Goal: Task Accomplishment & Management: Use online tool/utility

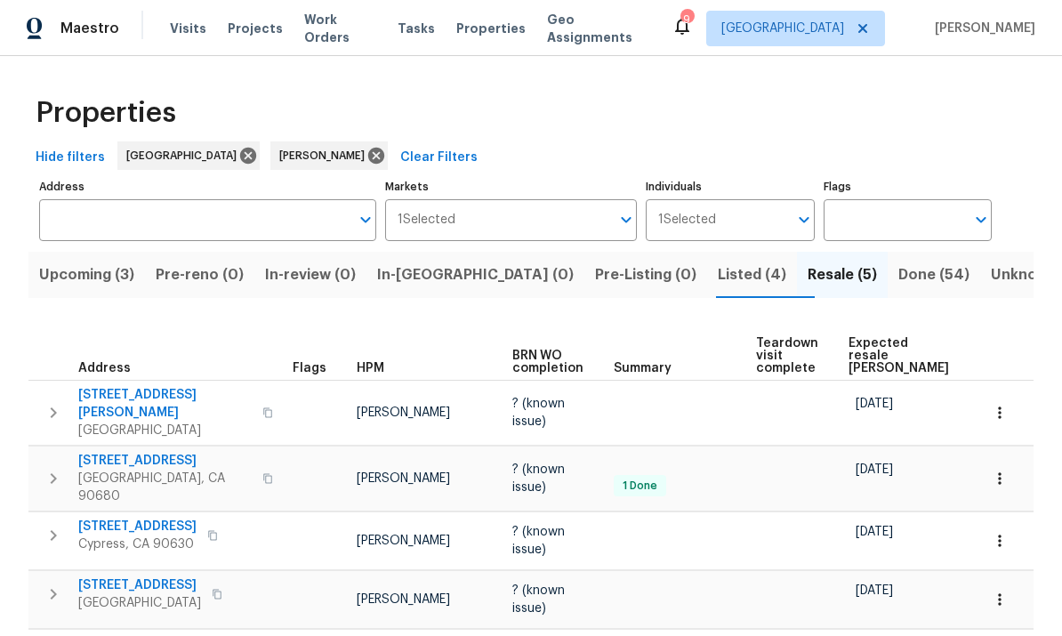
click at [351, 20] on span "Work Orders" at bounding box center [340, 29] width 72 height 36
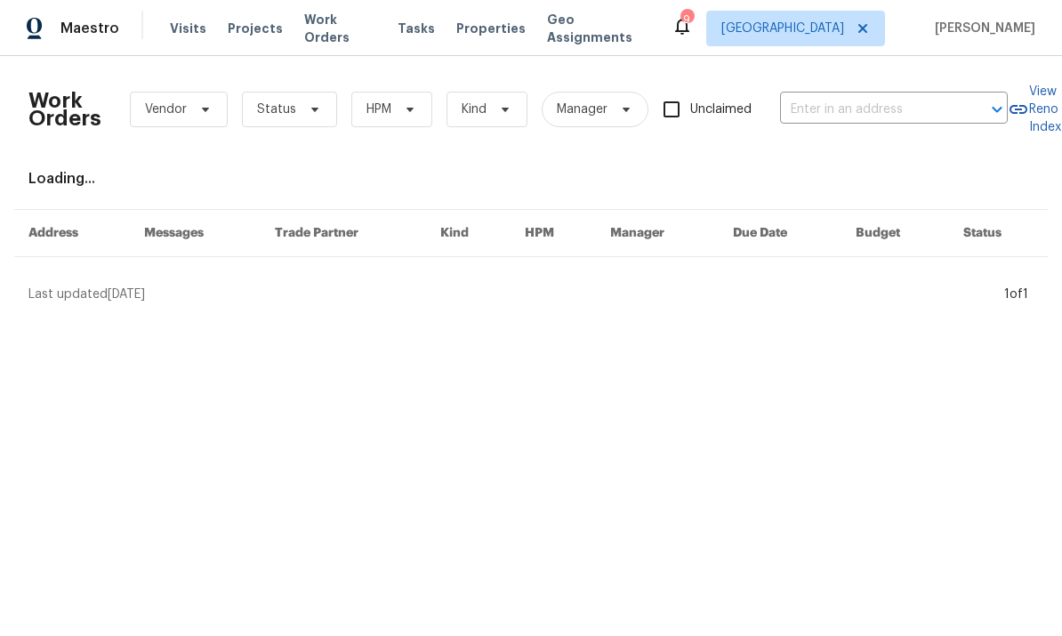
click at [896, 109] on input "text" at bounding box center [869, 110] width 178 height 28
type input "2897"
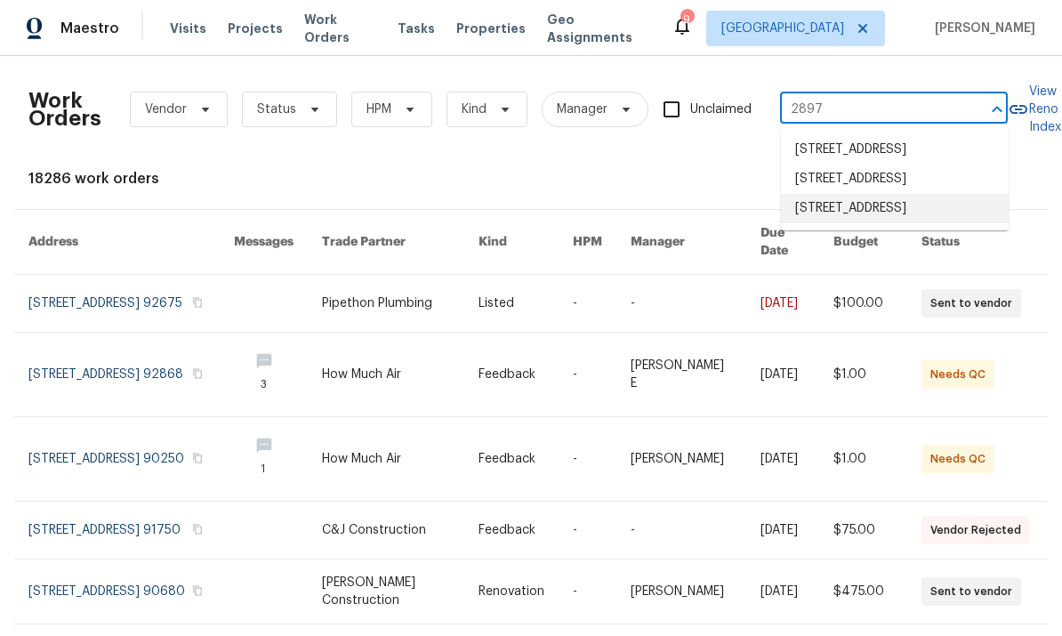
click at [899, 223] on li "[STREET_ADDRESS]" at bounding box center [895, 208] width 228 height 29
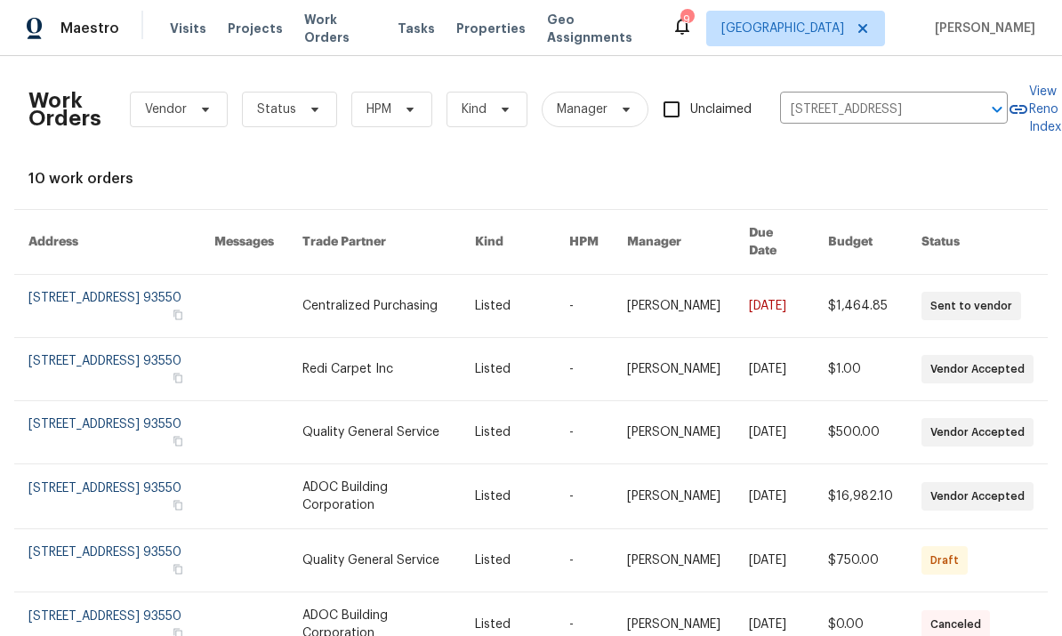
click at [814, 551] on link at bounding box center [788, 560] width 79 height 62
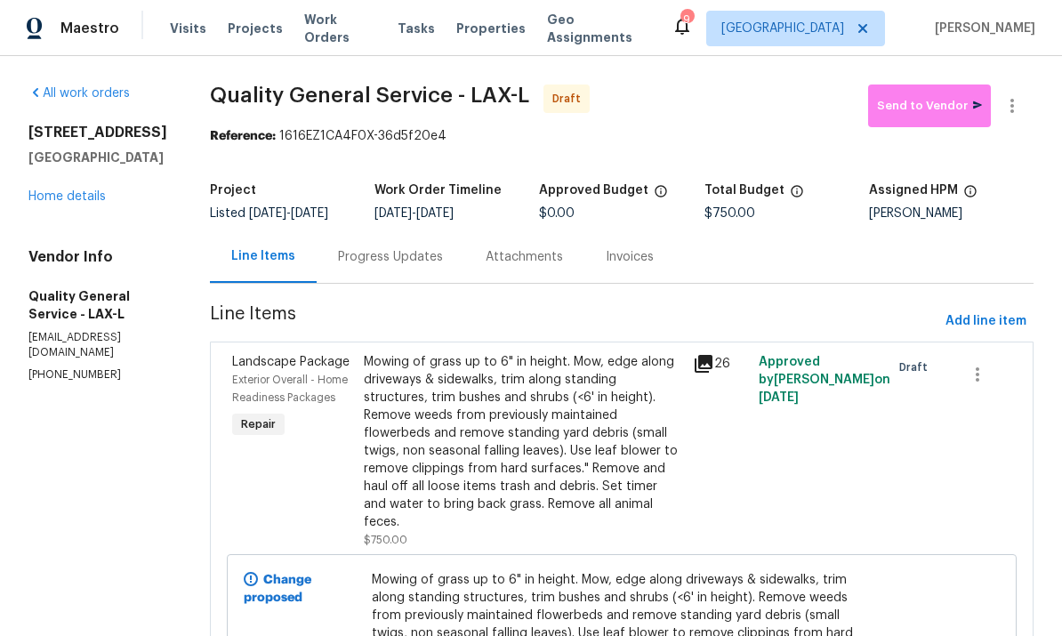
click at [80, 203] on link "Home details" at bounding box center [66, 196] width 77 height 12
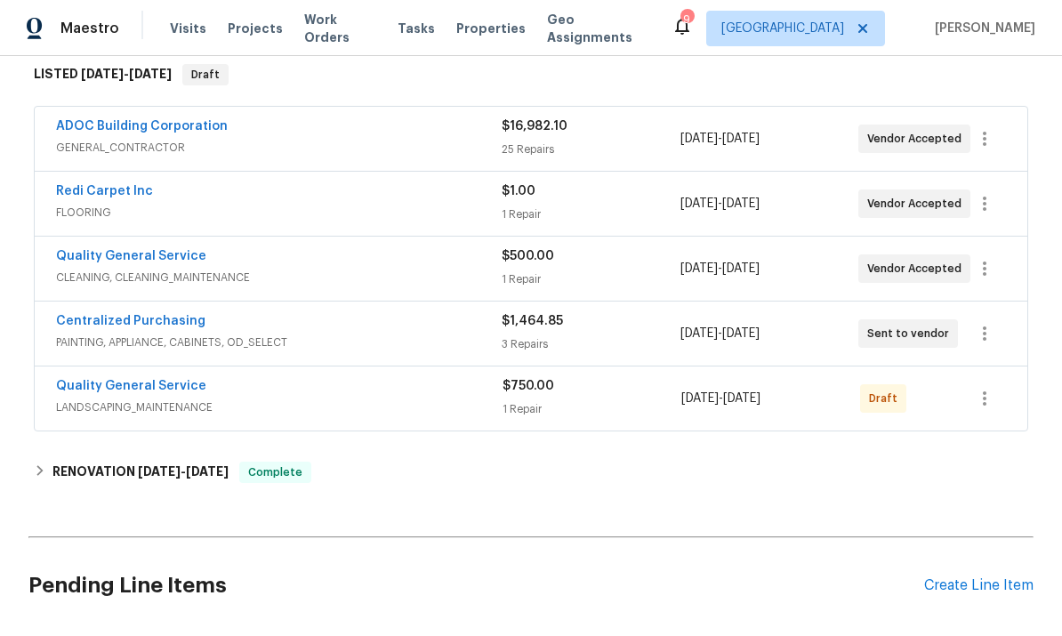
scroll to position [304, 0]
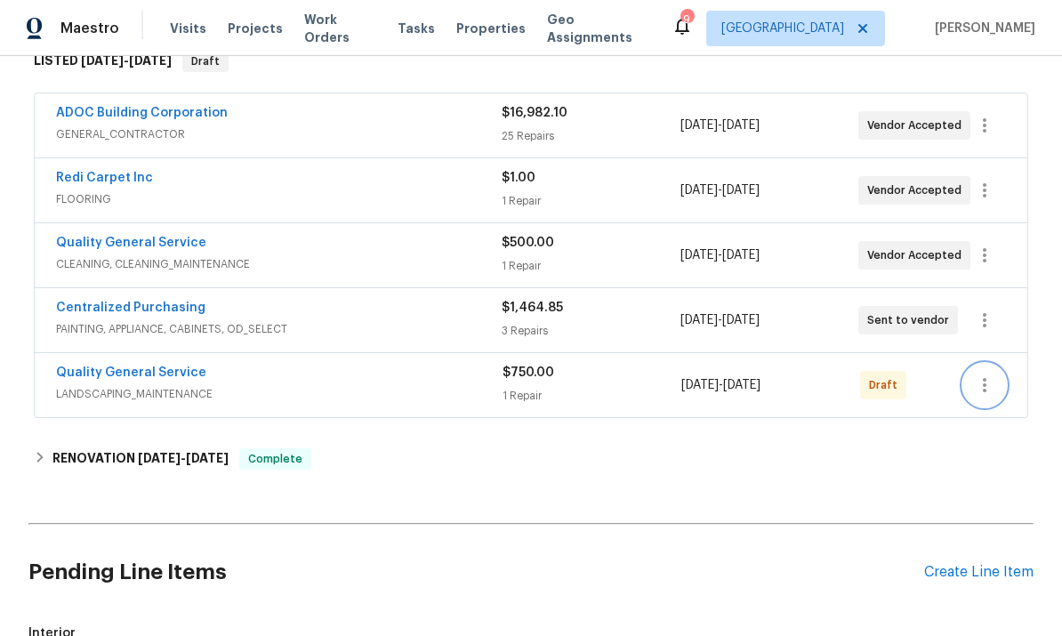
click at [985, 382] on icon "button" at bounding box center [985, 385] width 4 height 14
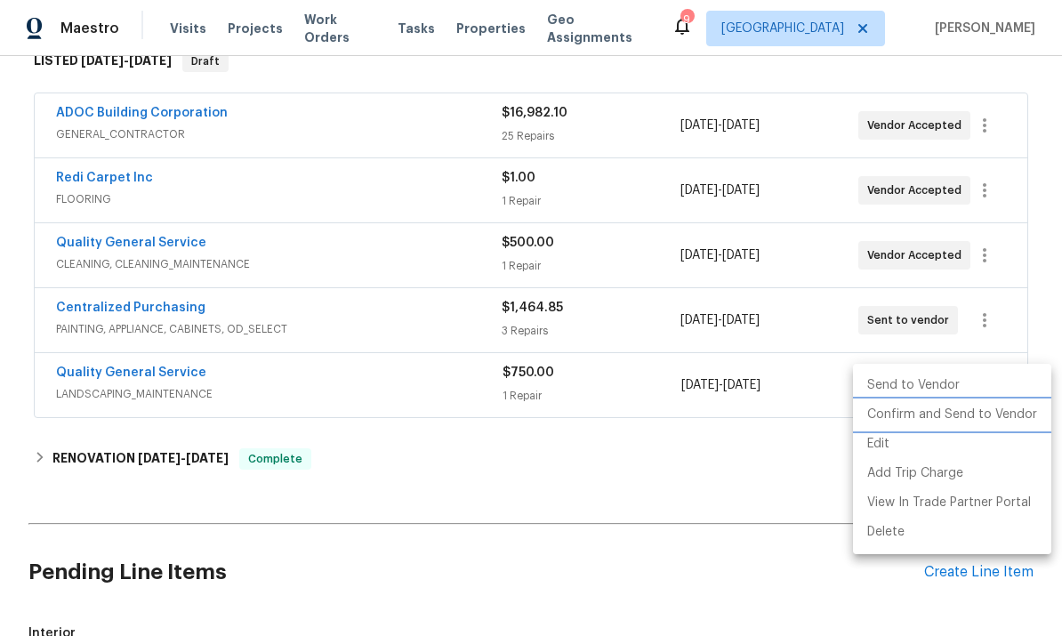
click at [961, 419] on li "Confirm and Send to Vendor" at bounding box center [952, 414] width 198 height 29
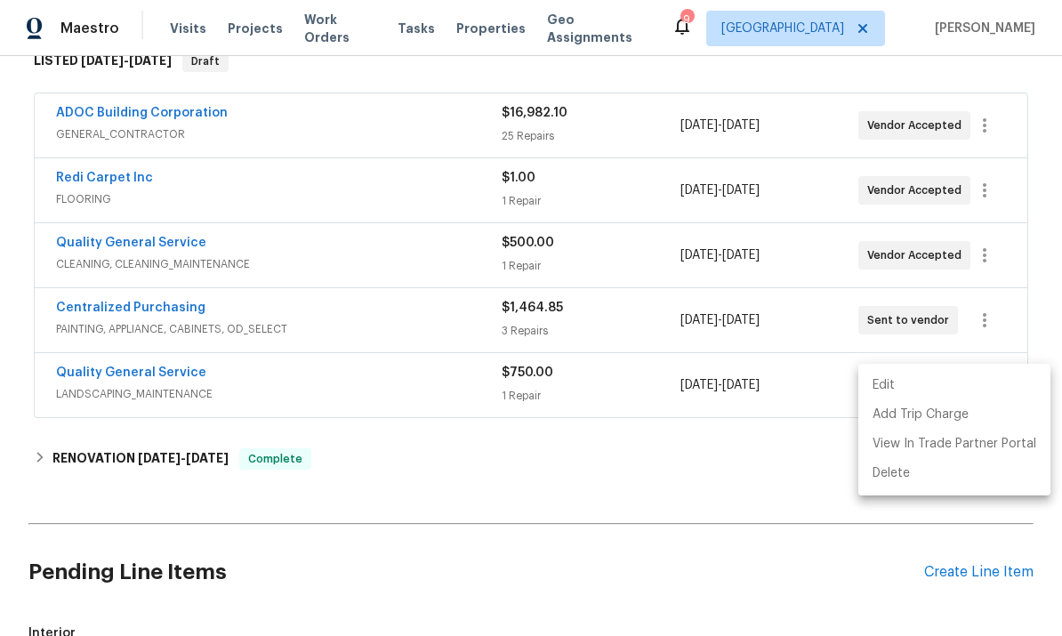
click at [758, 557] on div at bounding box center [531, 318] width 1062 height 636
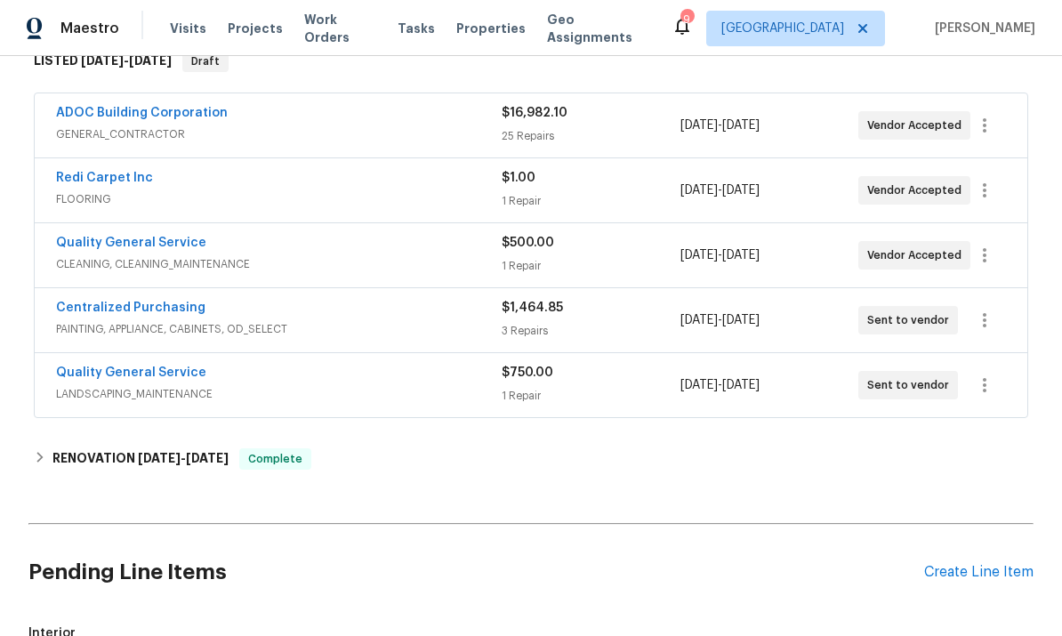
click at [861, 500] on div "Back to all projects [STREET_ADDRESS] 3 Beds | 2 Baths | Total: 1687 ft² | Abov…" at bounding box center [530, 328] width 1005 height 1111
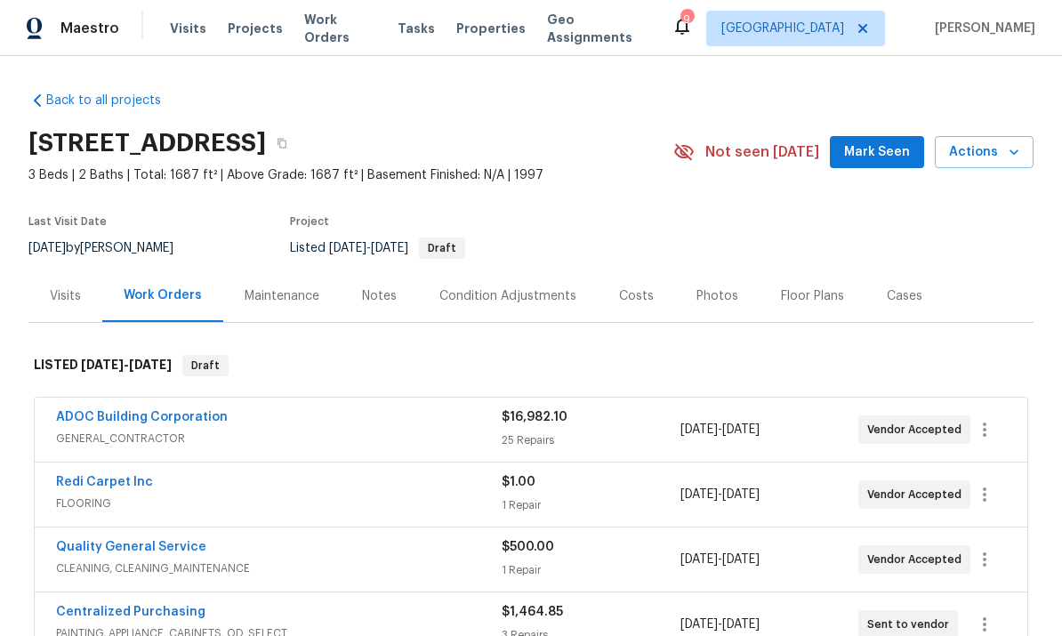
scroll to position [0, 0]
